Goal: Information Seeking & Learning: Learn about a topic

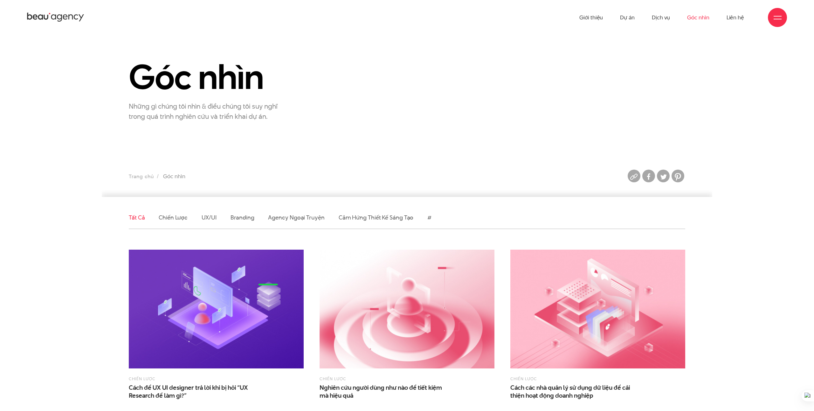
click at [172, 216] on link "Chiến lược" at bounding box center [173, 218] width 29 height 8
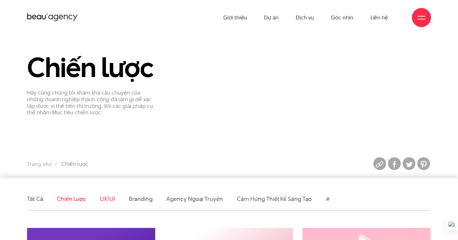
click at [106, 196] on link "UX/UI" at bounding box center [107, 199] width 15 height 8
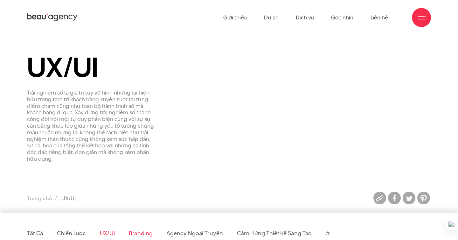
click at [137, 229] on link "Branding" at bounding box center [141, 233] width 24 height 8
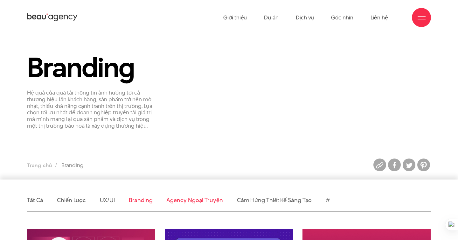
click at [174, 198] on link "Agency ngoại truyện" at bounding box center [194, 200] width 56 height 8
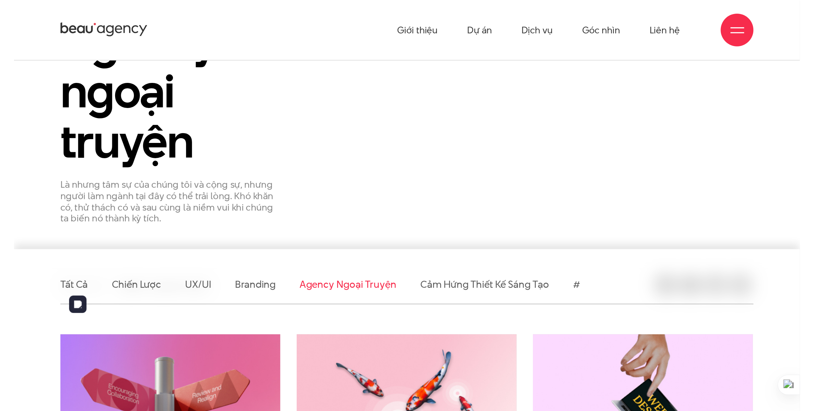
scroll to position [12, 0]
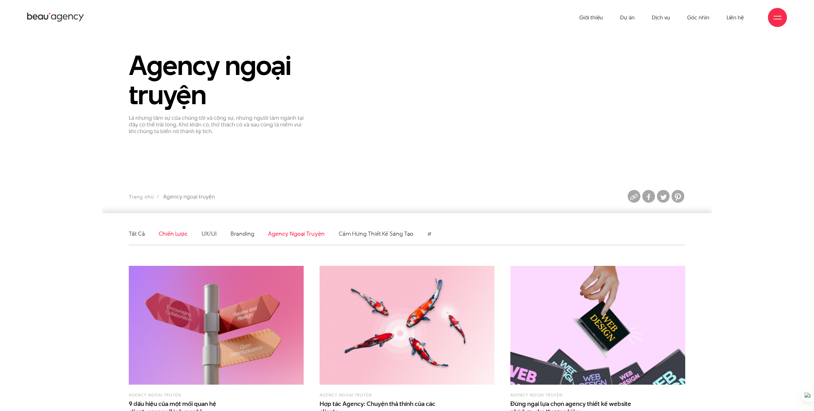
click at [174, 231] on link "Chiến lược" at bounding box center [173, 234] width 29 height 8
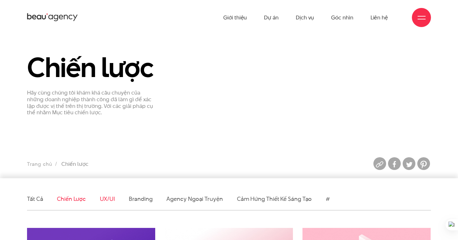
click at [106, 195] on link "UX/UI" at bounding box center [107, 199] width 15 height 8
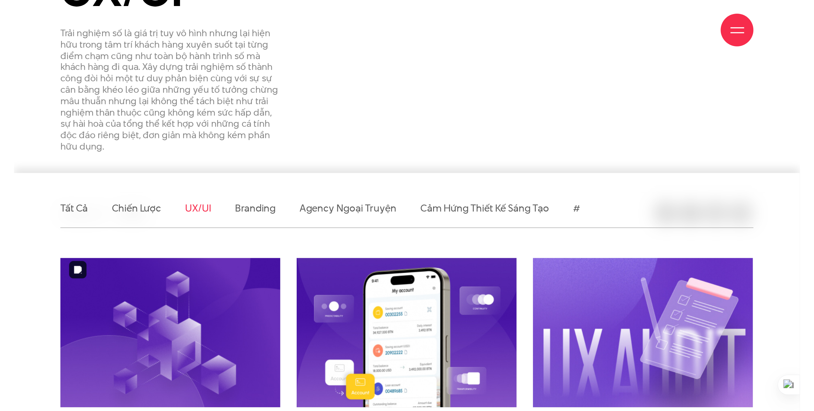
scroll to position [122, 0]
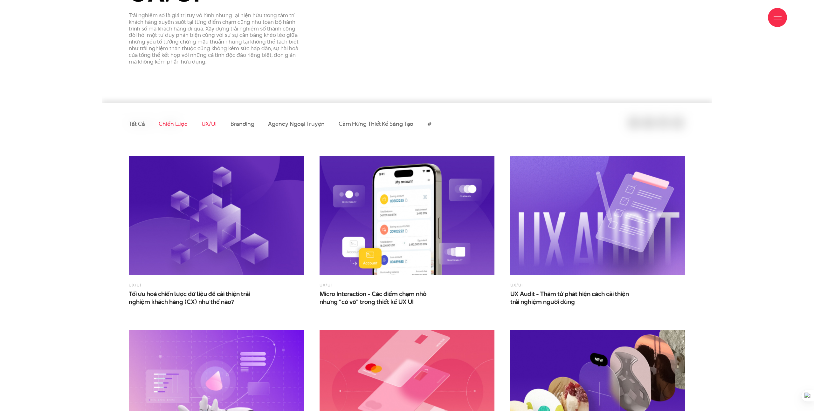
click at [182, 125] on link "Chiến lược" at bounding box center [173, 124] width 29 height 8
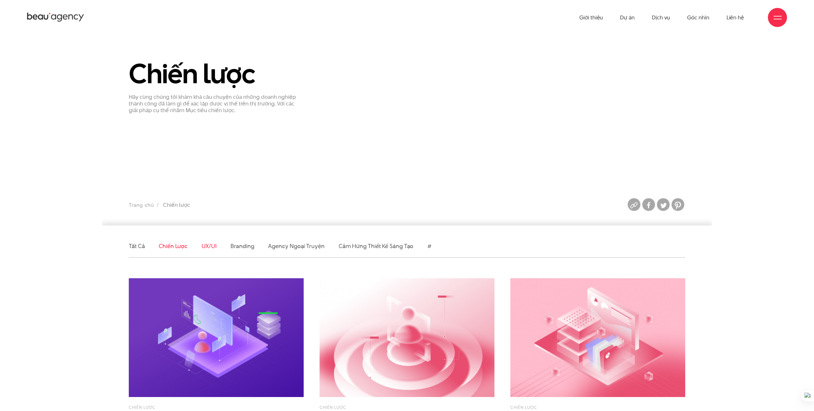
click at [213, 249] on link "UX/UI" at bounding box center [209, 246] width 15 height 8
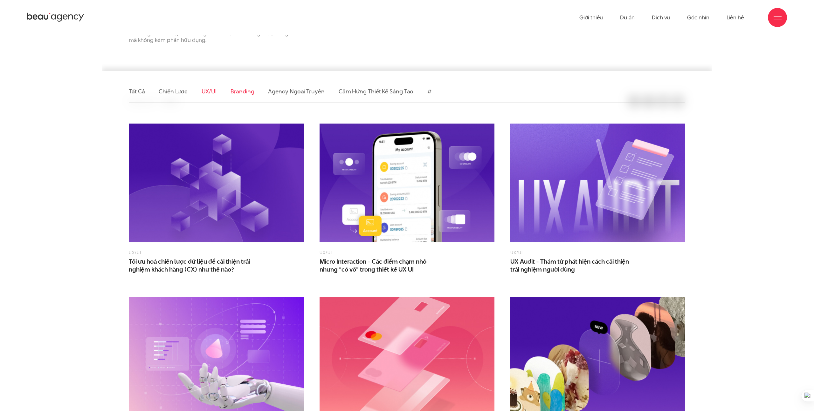
click at [250, 93] on link "Branding" at bounding box center [242, 91] width 24 height 8
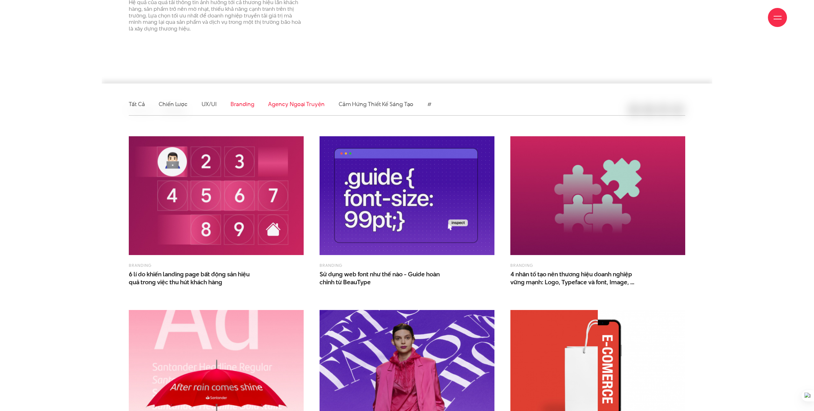
click at [282, 106] on link "Agency ngoại truyện" at bounding box center [296, 104] width 56 height 8
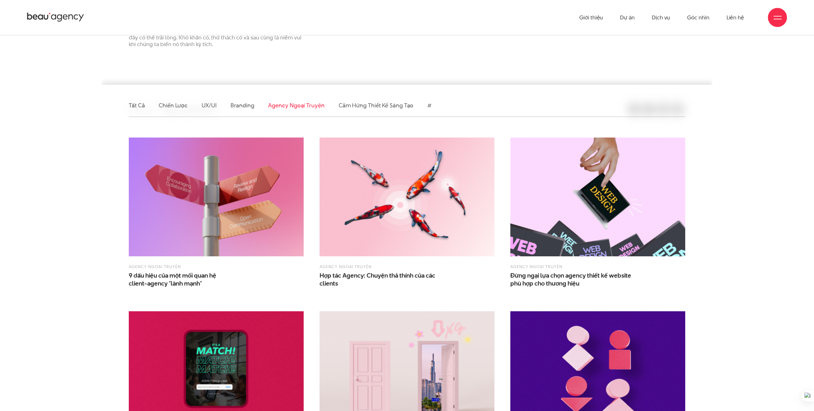
scroll to position [129, 0]
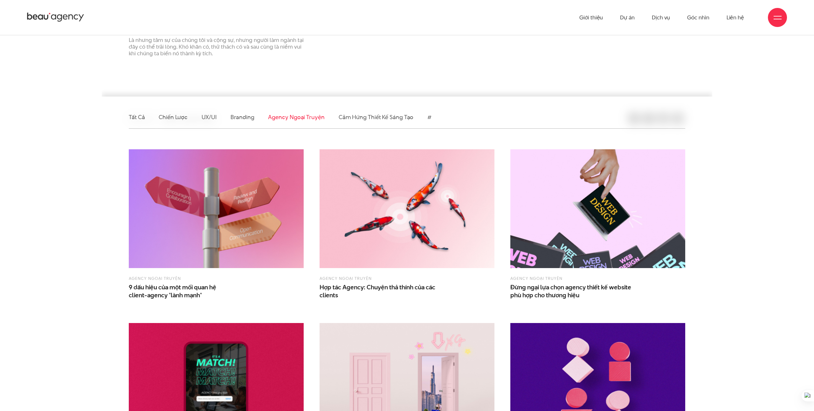
click at [359, 121] on li "Cảm hứng thiết kế sáng tạo" at bounding box center [375, 117] width 75 height 22
click at [358, 118] on link "Cảm hứng thiết kế sáng tạo" at bounding box center [375, 117] width 75 height 8
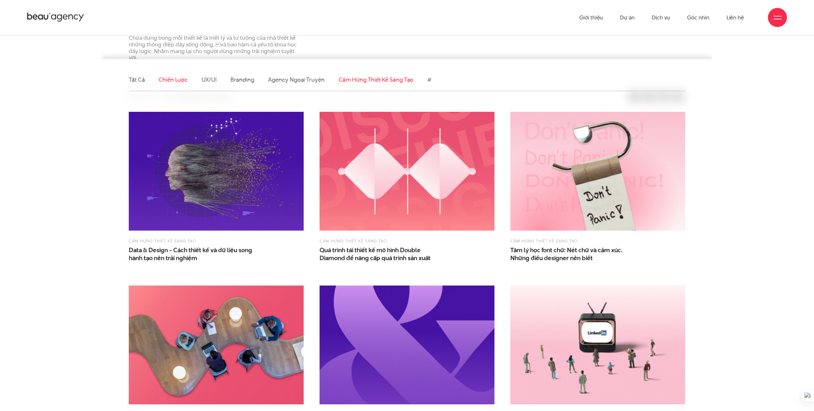
click at [167, 76] on link "Chiến lược" at bounding box center [173, 80] width 29 height 8
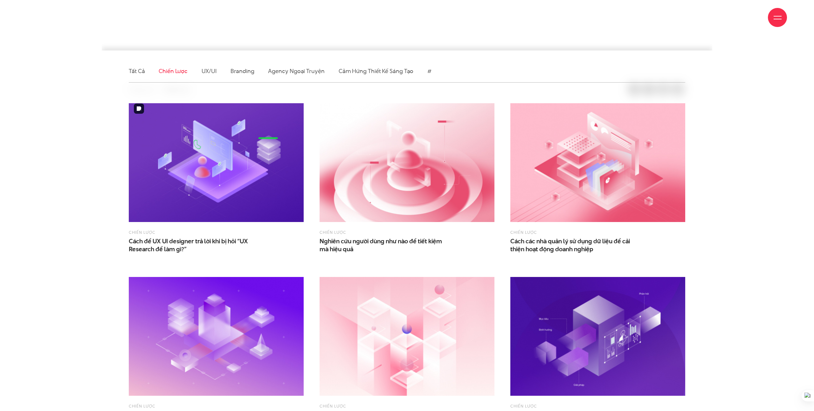
scroll to position [180, 0]
